Goal: Information Seeking & Learning: Compare options

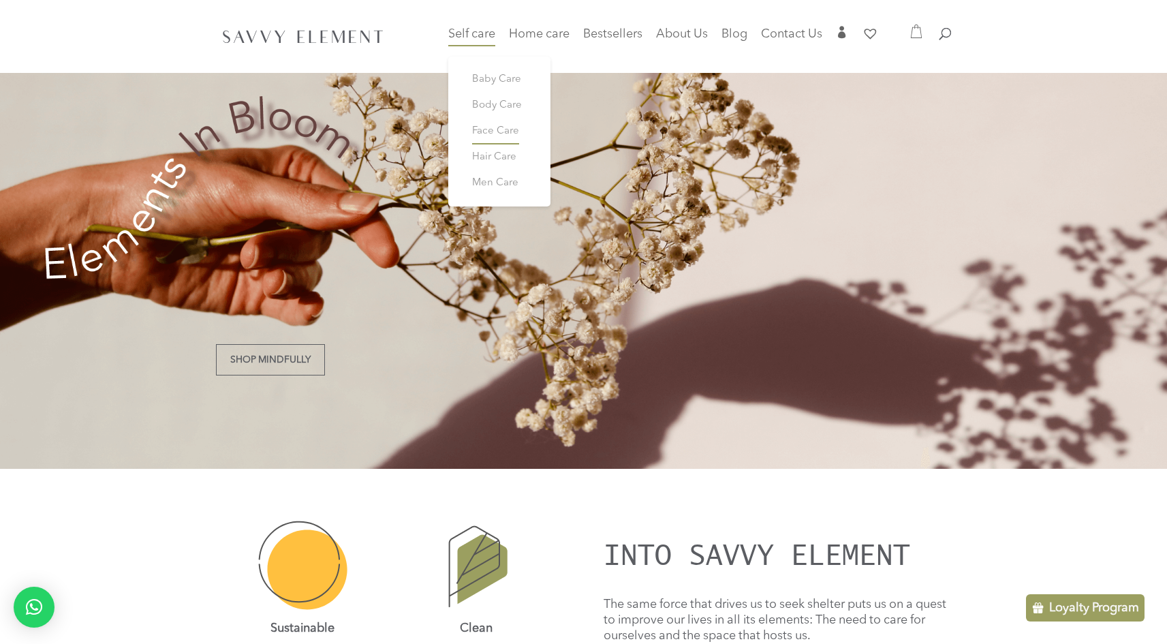
click at [483, 131] on span "Face Care" at bounding box center [495, 131] width 47 height 10
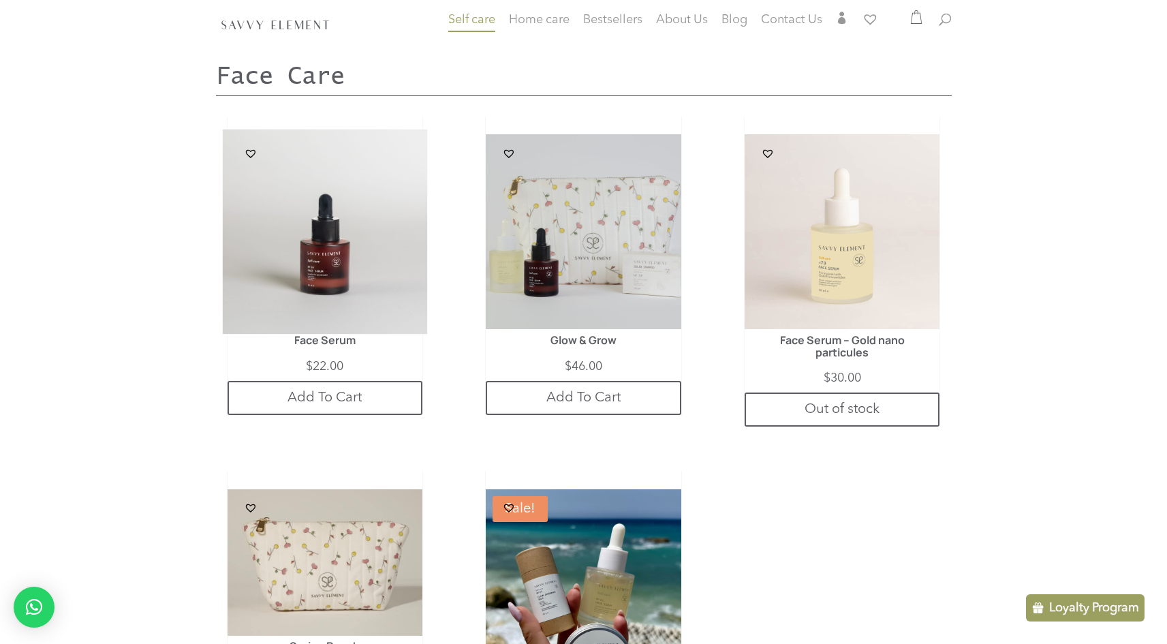
scroll to position [1871, 0]
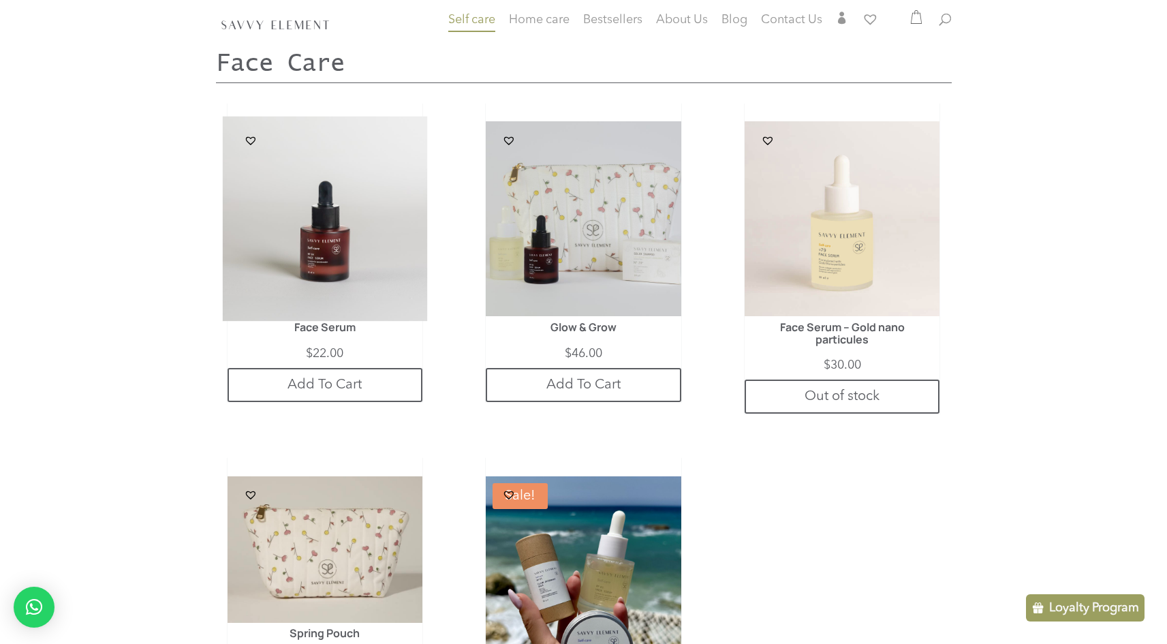
click at [326, 263] on img at bounding box center [324, 218] width 205 height 205
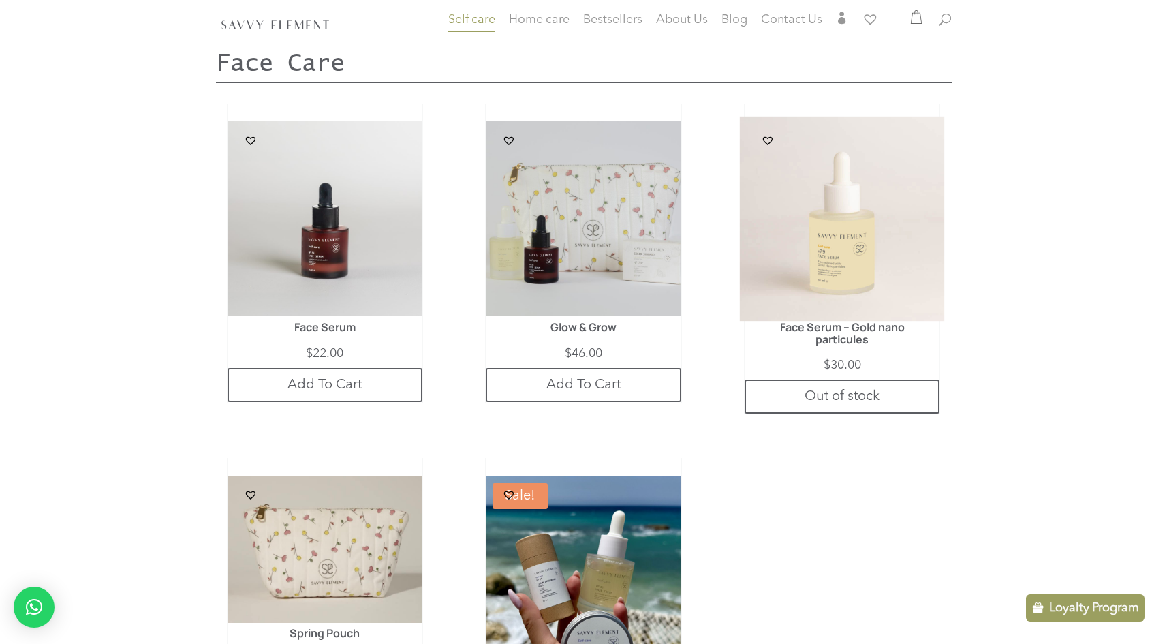
click at [812, 258] on img at bounding box center [842, 218] width 205 height 205
click at [319, 368] on link "Add To Cart" at bounding box center [325, 385] width 195 height 34
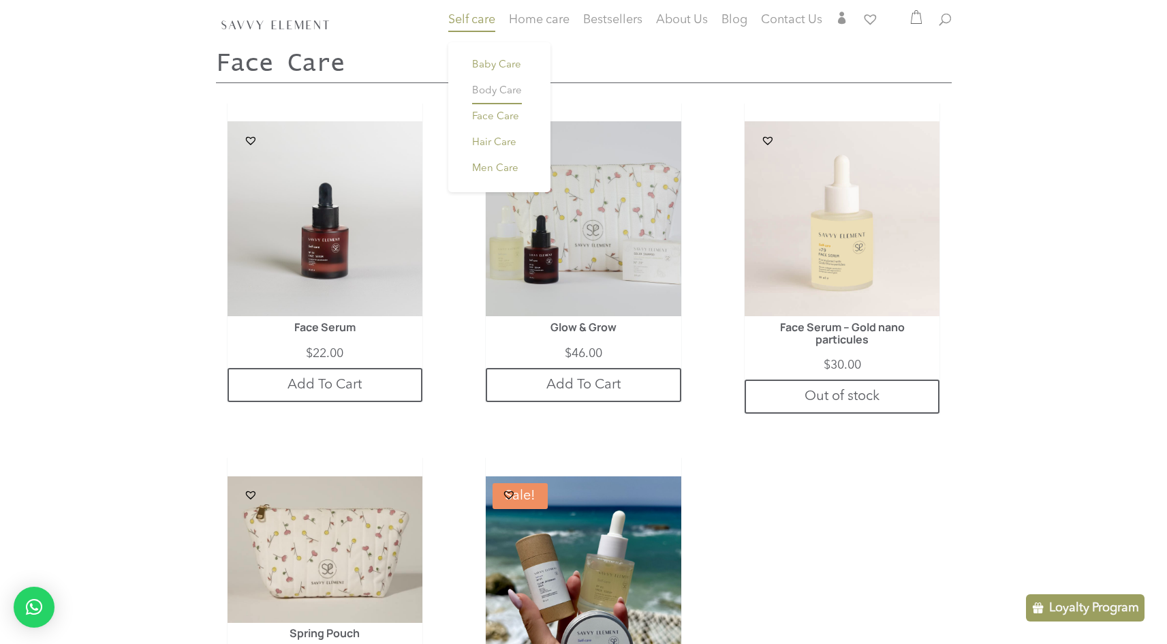
click at [489, 91] on span "Body Care" at bounding box center [497, 91] width 50 height 10
click at [550, 69] on span "Cleaning Products" at bounding box center [554, 74] width 43 height 29
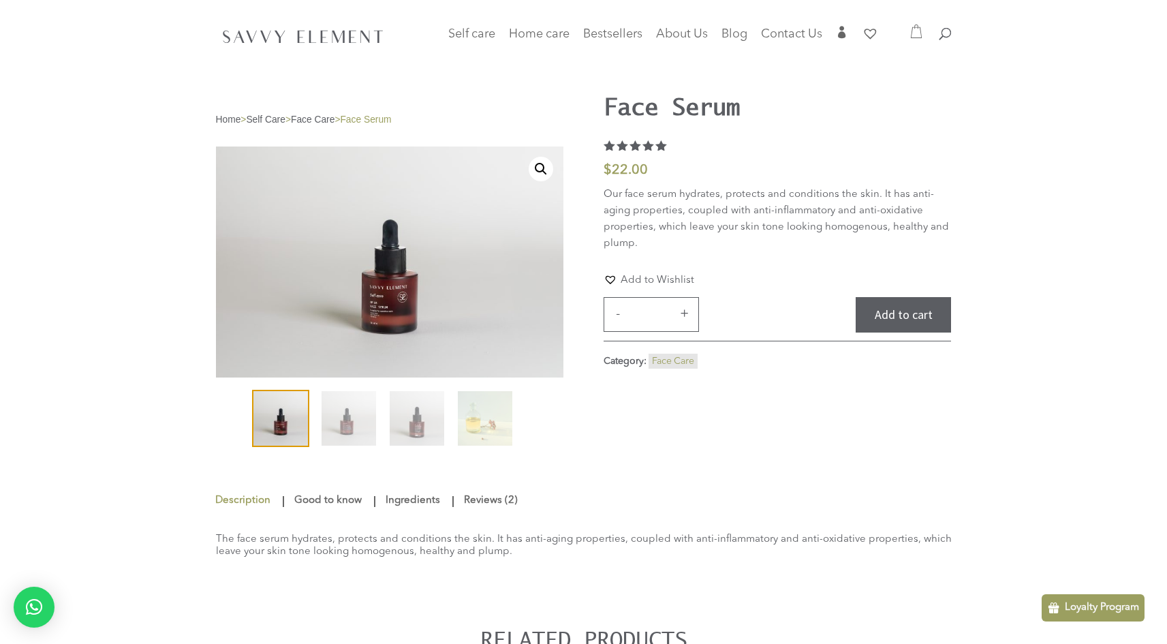
click at [399, 499] on link "Ingredients" at bounding box center [412, 500] width 61 height 25
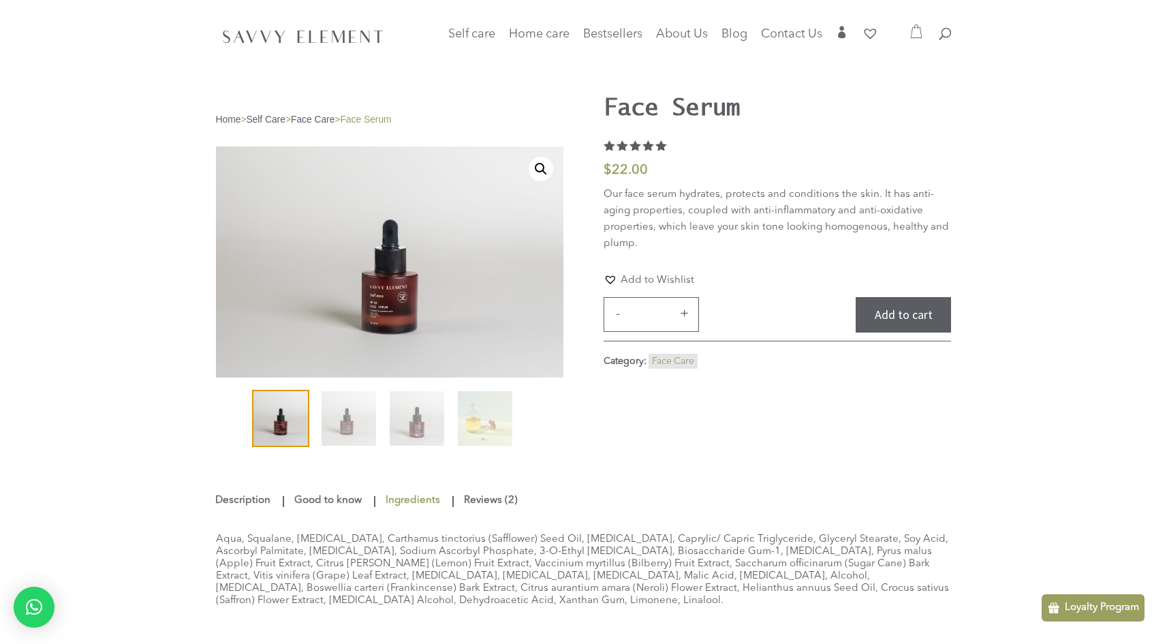
click at [238, 548] on div "Aqua, Squalane, Phosphatidylcholine, Carthamus tinctorius (Safflower) Seed Oil,…" at bounding box center [584, 570] width 736 height 114
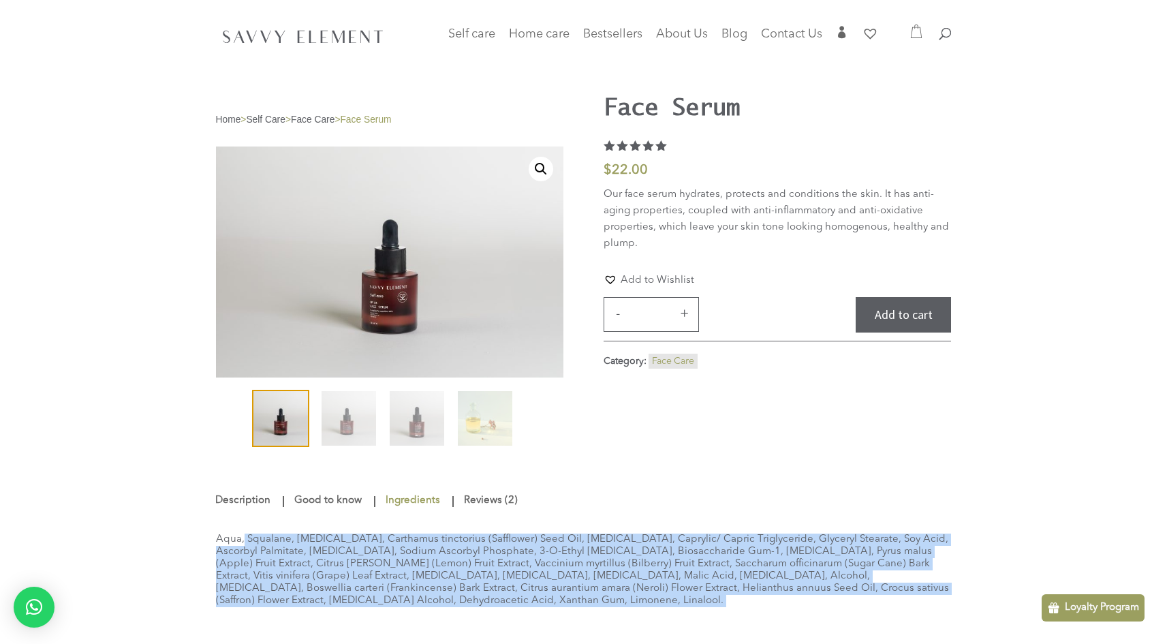
click at [238, 548] on div "Aqua, Squalane, Phosphatidylcholine, Carthamus tinctorius (Safflower) Seed Oil,…" at bounding box center [584, 570] width 736 height 114
copy div "Aqua, Squalane, Phosphatidylcholine, Carthamus tinctorius (Safflower) Seed Oil,…"
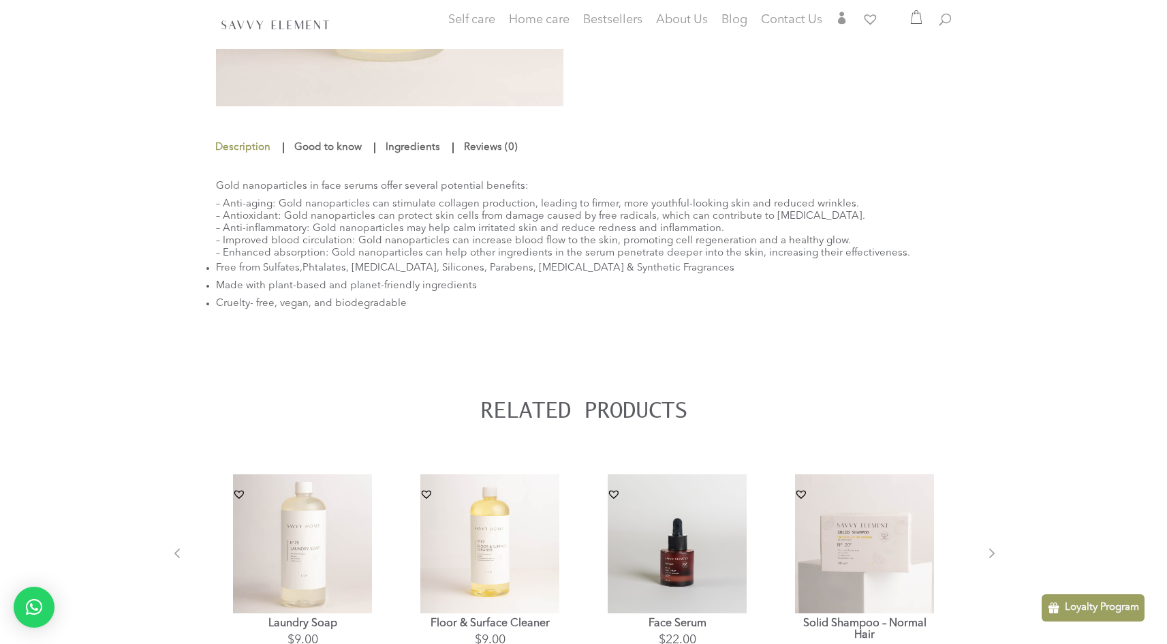
scroll to position [354, 0]
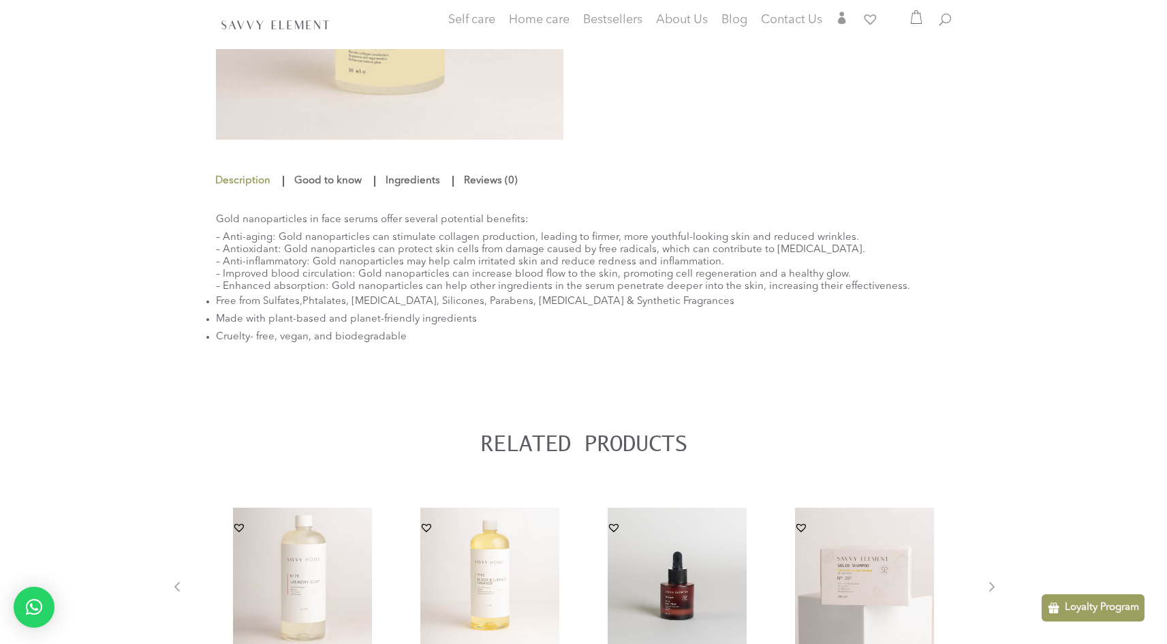
click at [409, 187] on link "Ingredients" at bounding box center [412, 181] width 61 height 25
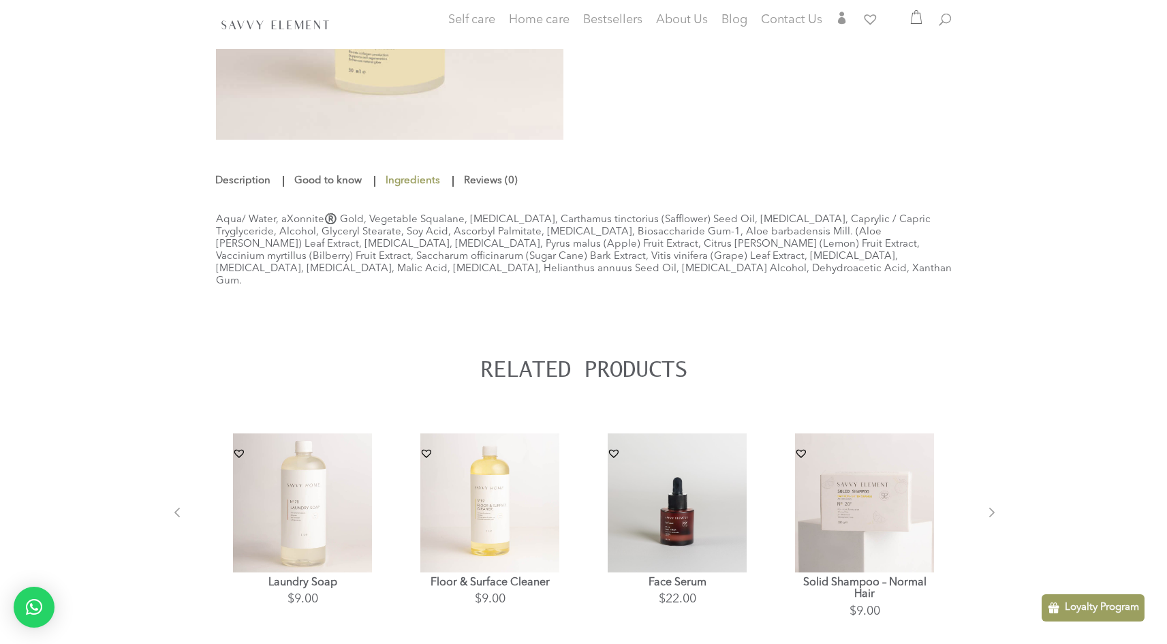
click at [254, 226] on div "Aqua/ Water, aXonnite®️ Gold, Vegetable Squalane, Phosphatidylcholine, Carthamu…" at bounding box center [584, 250] width 736 height 114
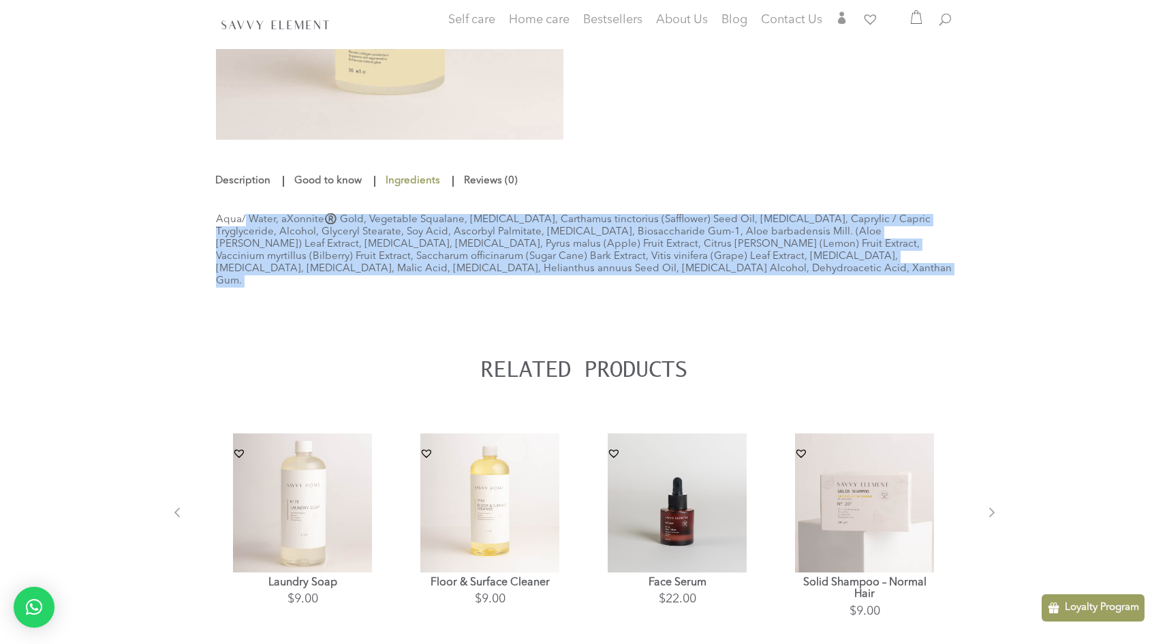
click at [254, 226] on div "Aqua/ Water, aXonnite®️ Gold, Vegetable Squalane, Phosphatidylcholine, Carthamu…" at bounding box center [584, 250] width 736 height 114
copy div "Aqua/ Water, aXonnite®️ Gold, Vegetable Squalane, Phosphatidylcholine, Carthamu…"
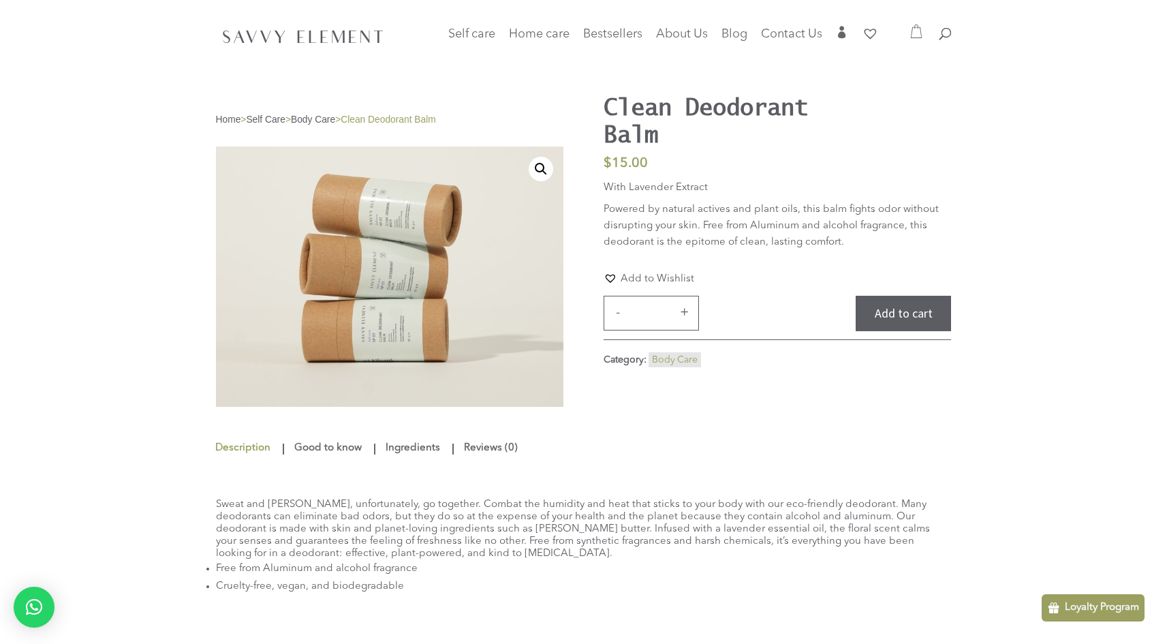
click at [401, 447] on link "Ingredients" at bounding box center [412, 448] width 61 height 25
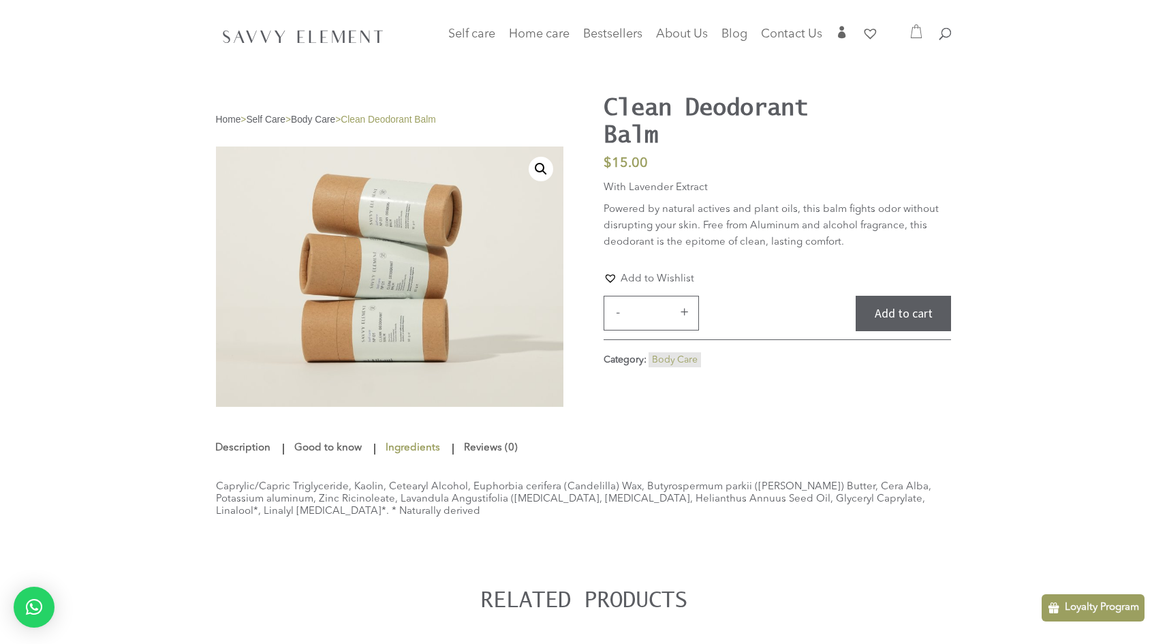
click at [334, 497] on div "Caprylic/Capric Triglyceride, Kaolin, Cetearyl Alcohol, Euphorbia cerifera (Can…" at bounding box center [584, 500] width 736 height 78
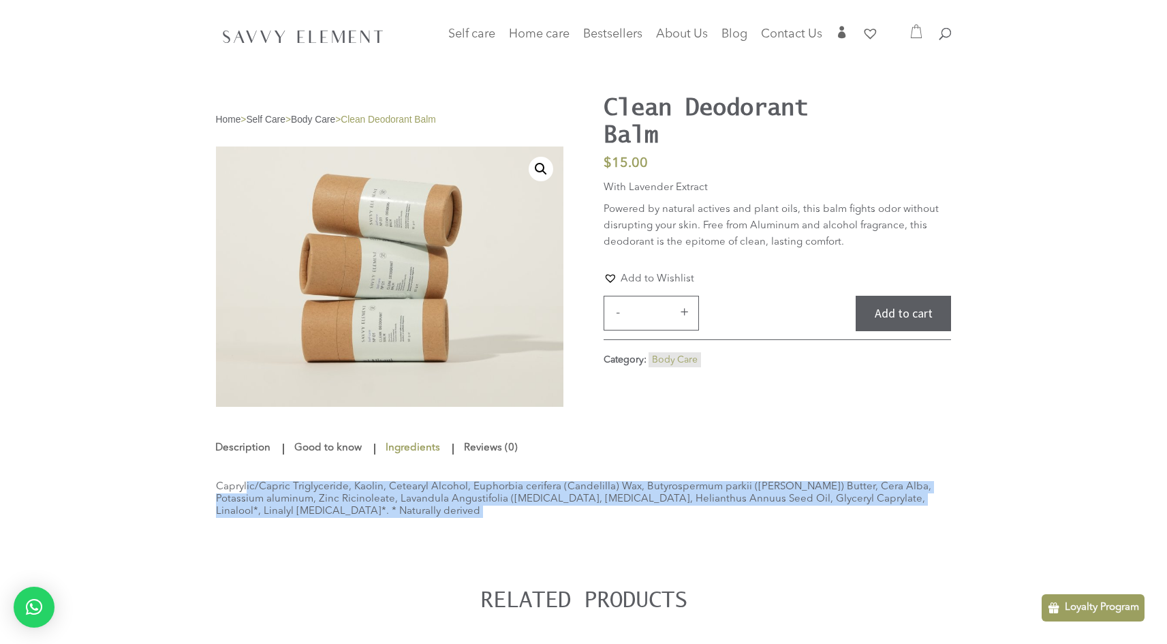
click at [334, 497] on div "Caprylic/Capric Triglyceride, Kaolin, Cetearyl Alcohol, Euphorbia cerifera (Can…" at bounding box center [584, 500] width 736 height 78
copy div "**********"
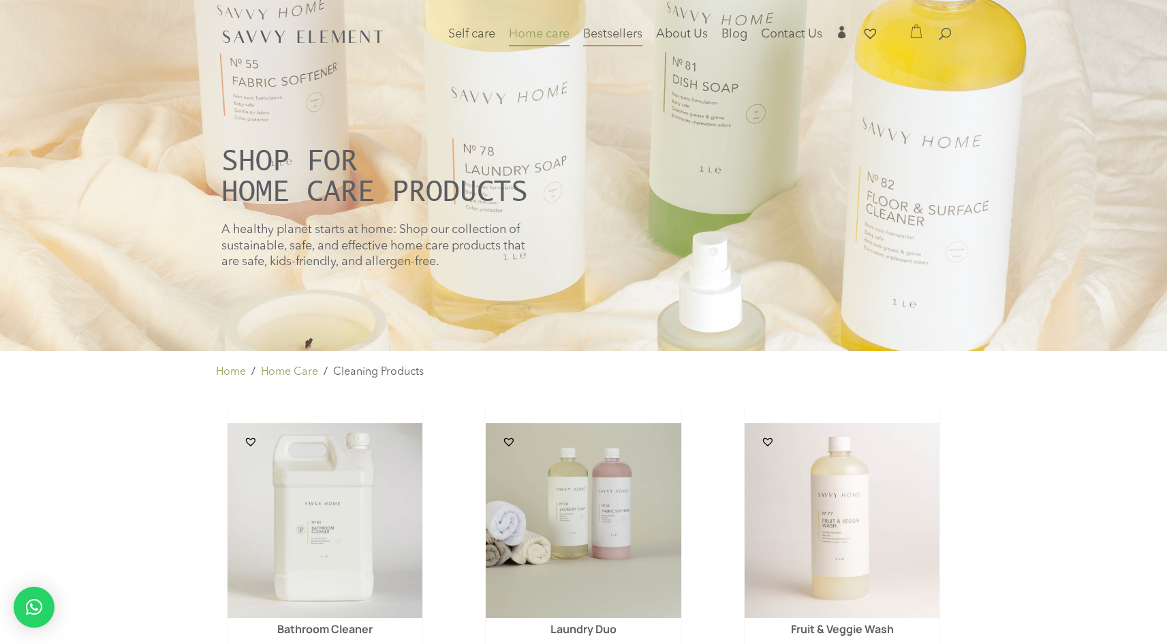
click at [623, 37] on span "Bestsellers" at bounding box center [612, 34] width 59 height 12
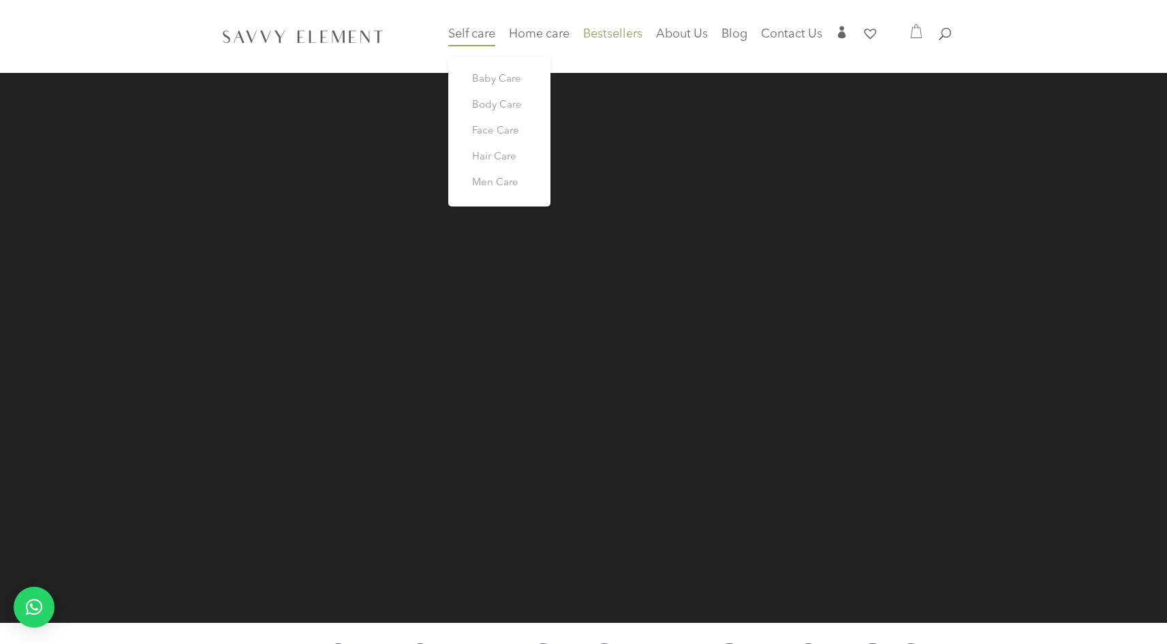
click at [486, 46] on link "Self care" at bounding box center [471, 42] width 47 height 27
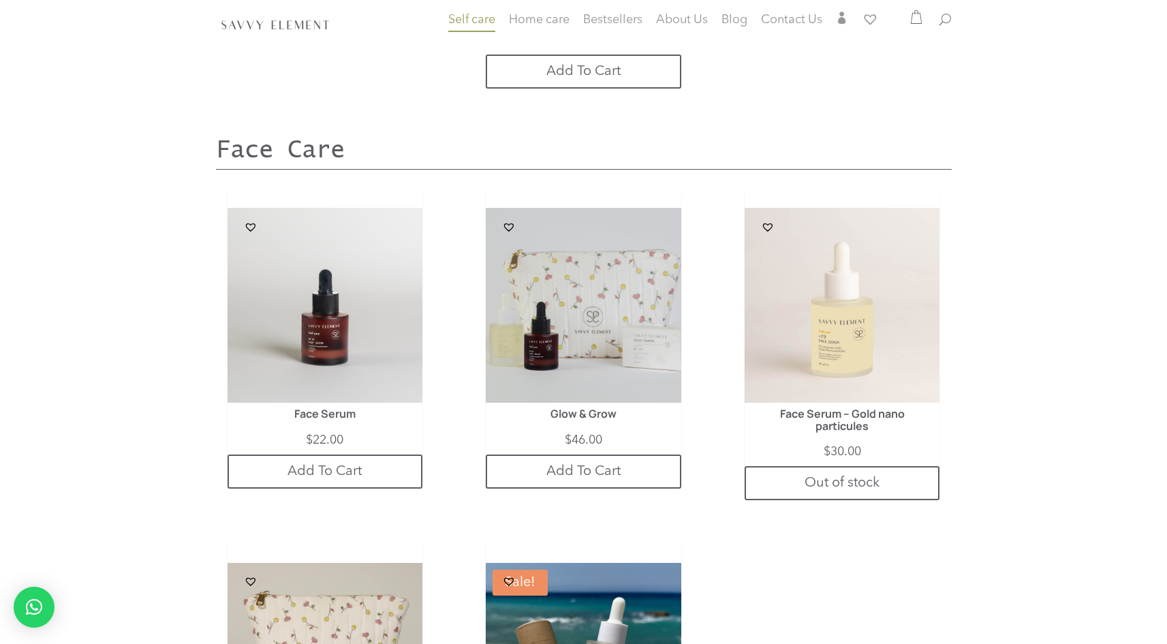
scroll to position [1805, 0]
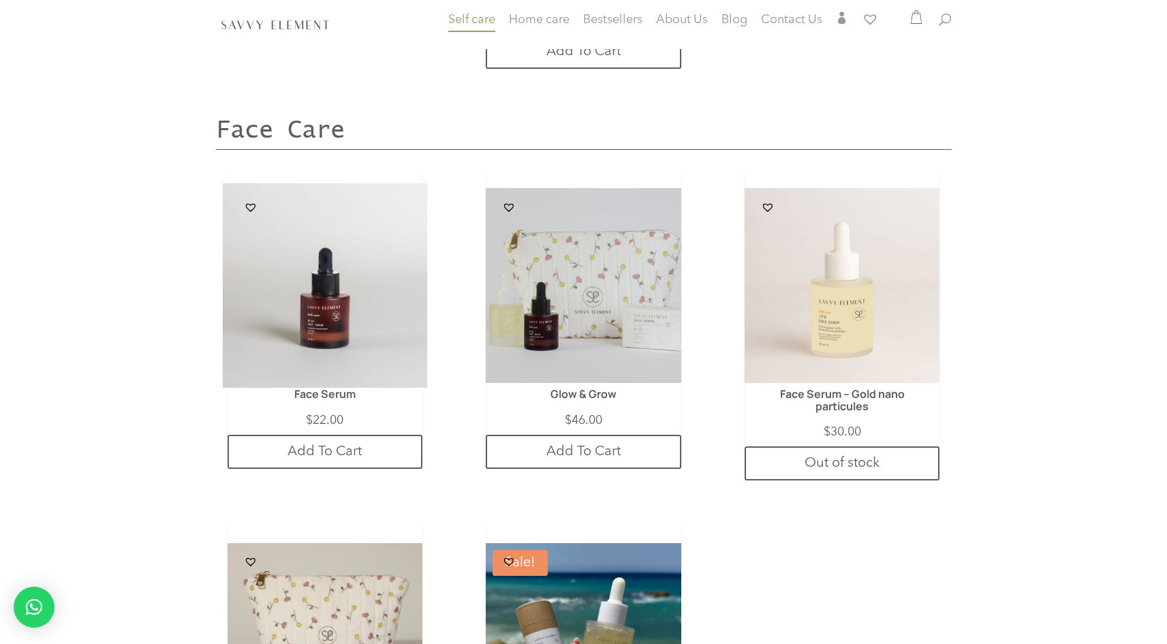
click at [318, 324] on img at bounding box center [324, 285] width 205 height 205
